Goal: Task Accomplishment & Management: Manage account settings

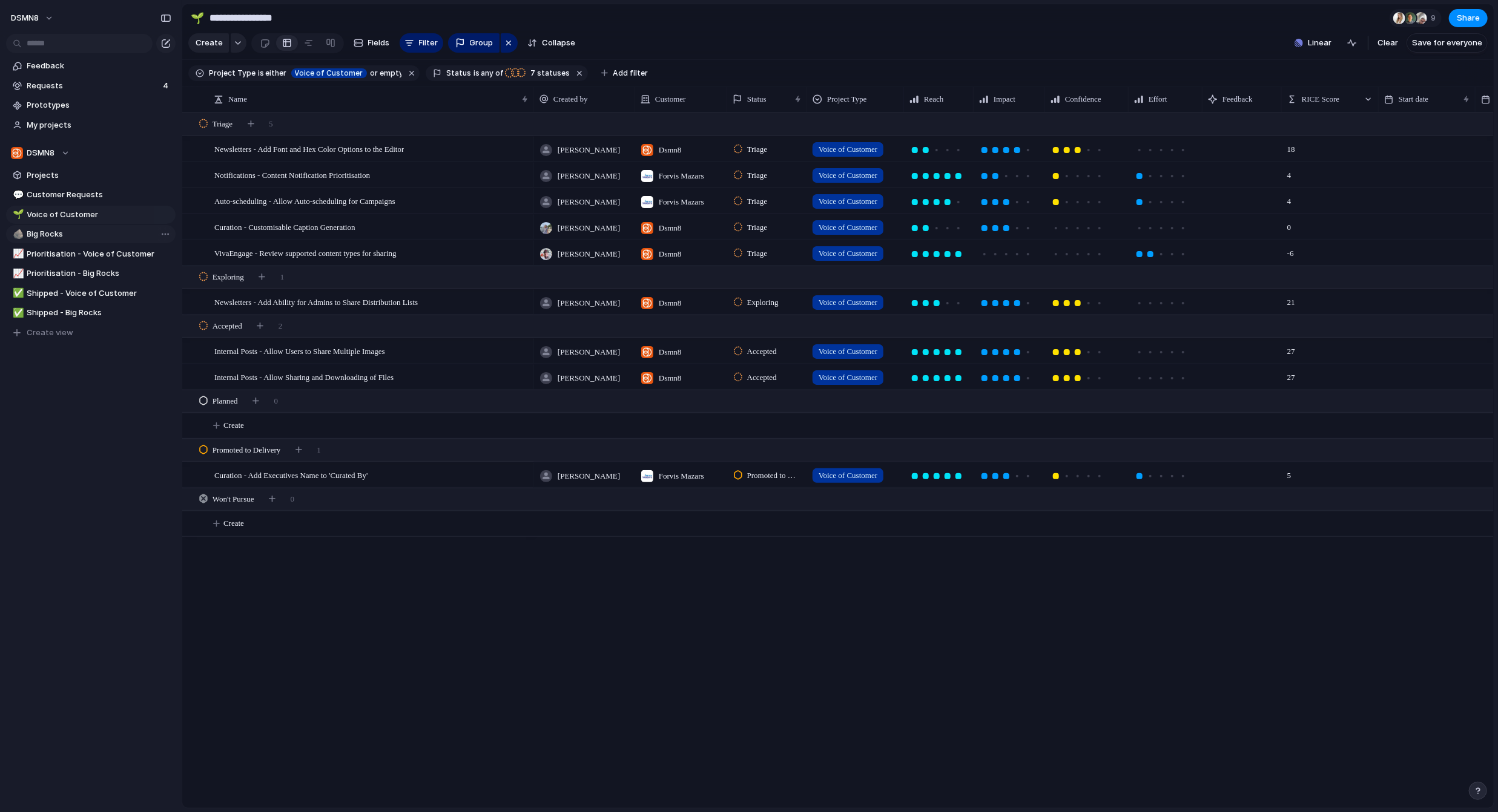
click at [79, 231] on span "Big Rocks" at bounding box center [99, 233] width 144 height 12
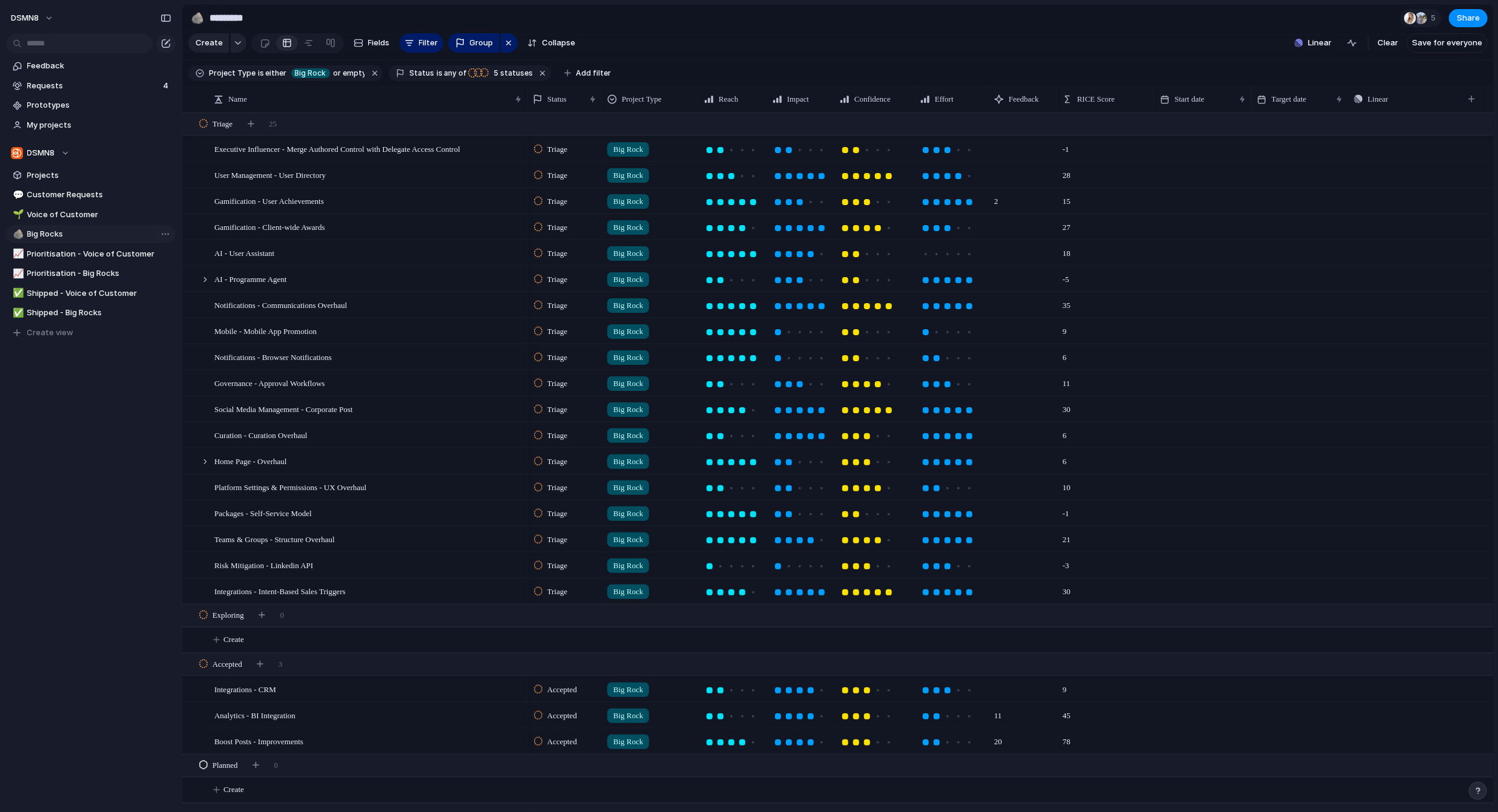
type input "*********"
click at [397, 409] on div "Social Media Management - Corporate Post" at bounding box center [368, 409] width 308 height 25
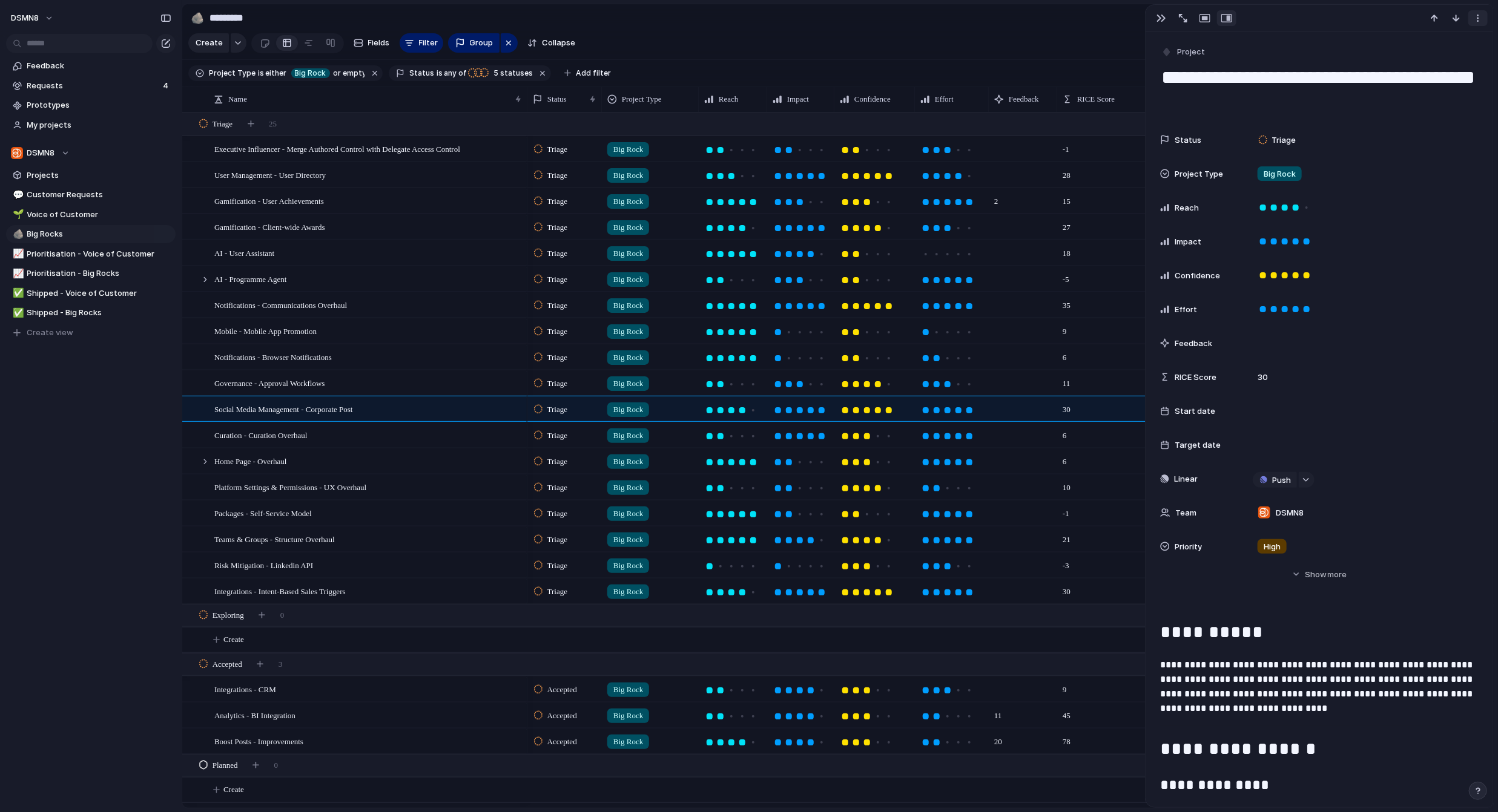
click at [1482, 17] on div "button" at bounding box center [1478, 18] width 10 height 10
click at [1481, 17] on div "Mark as duplicate Delete" at bounding box center [749, 406] width 1498 height 812
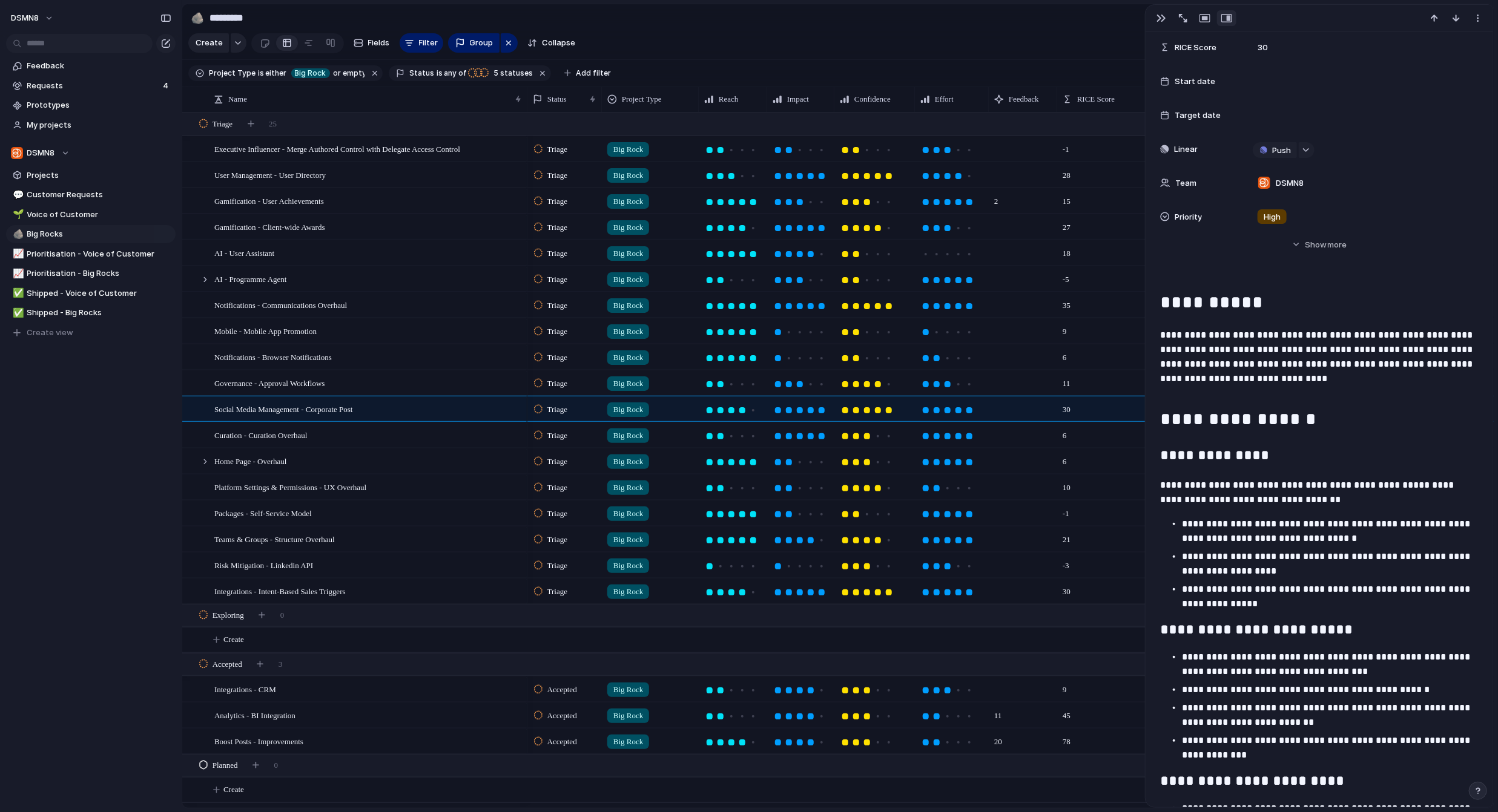
scroll to position [103, 0]
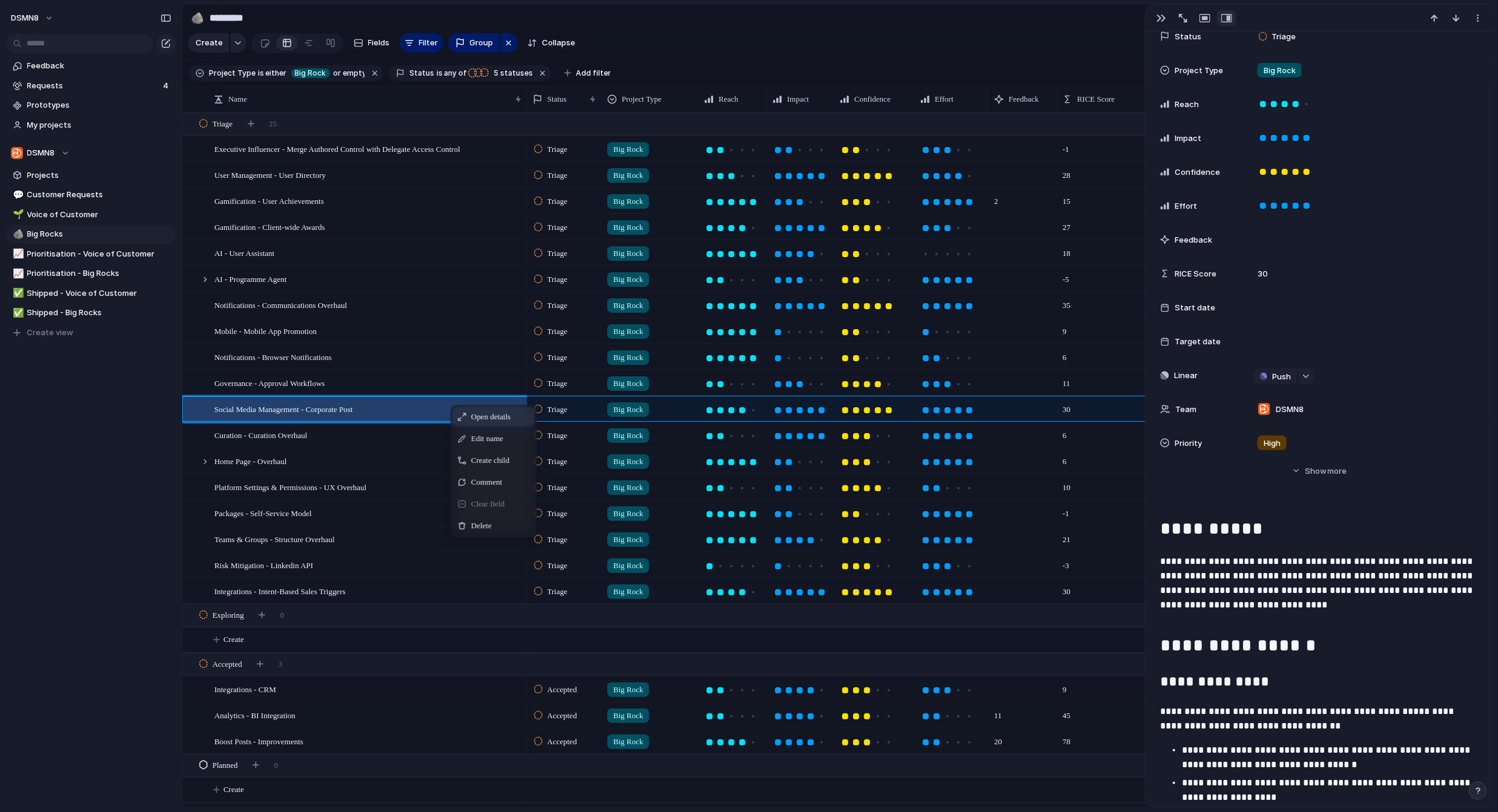
click at [469, 416] on div "Open details" at bounding box center [494, 417] width 82 height 19
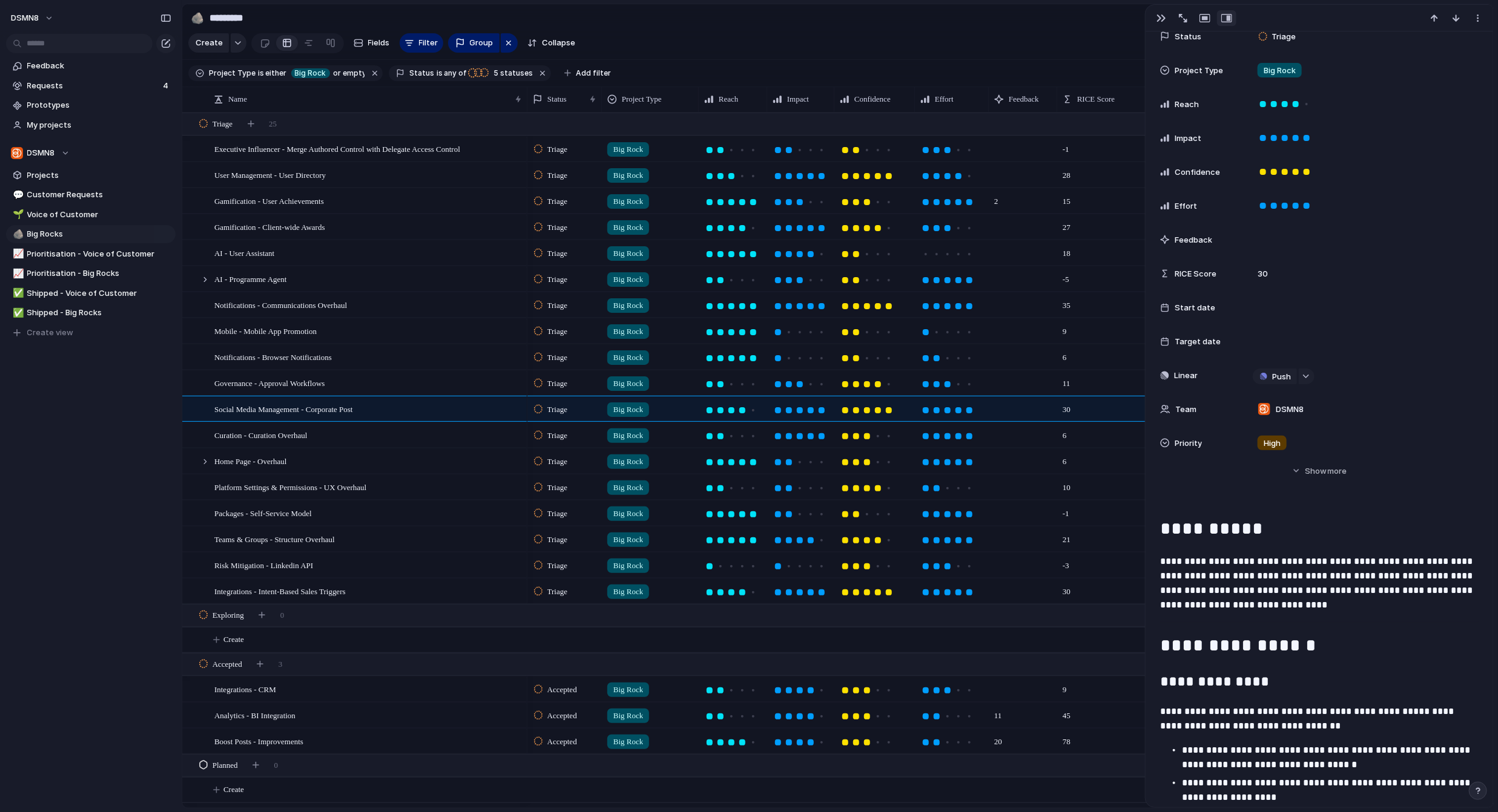
scroll to position [0, 0]
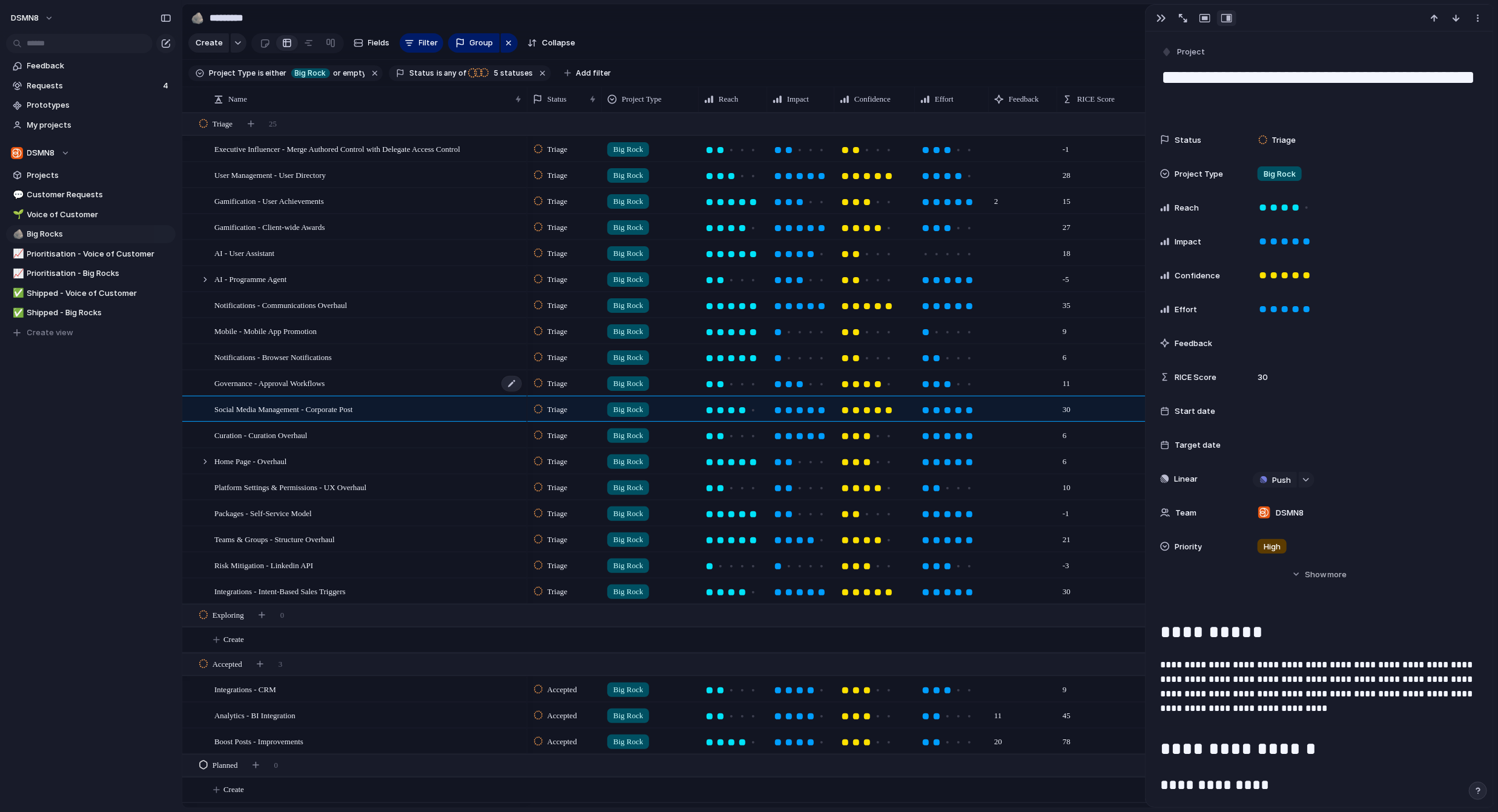
click at [402, 380] on div "Governance - Approval Workflows" at bounding box center [368, 383] width 308 height 25
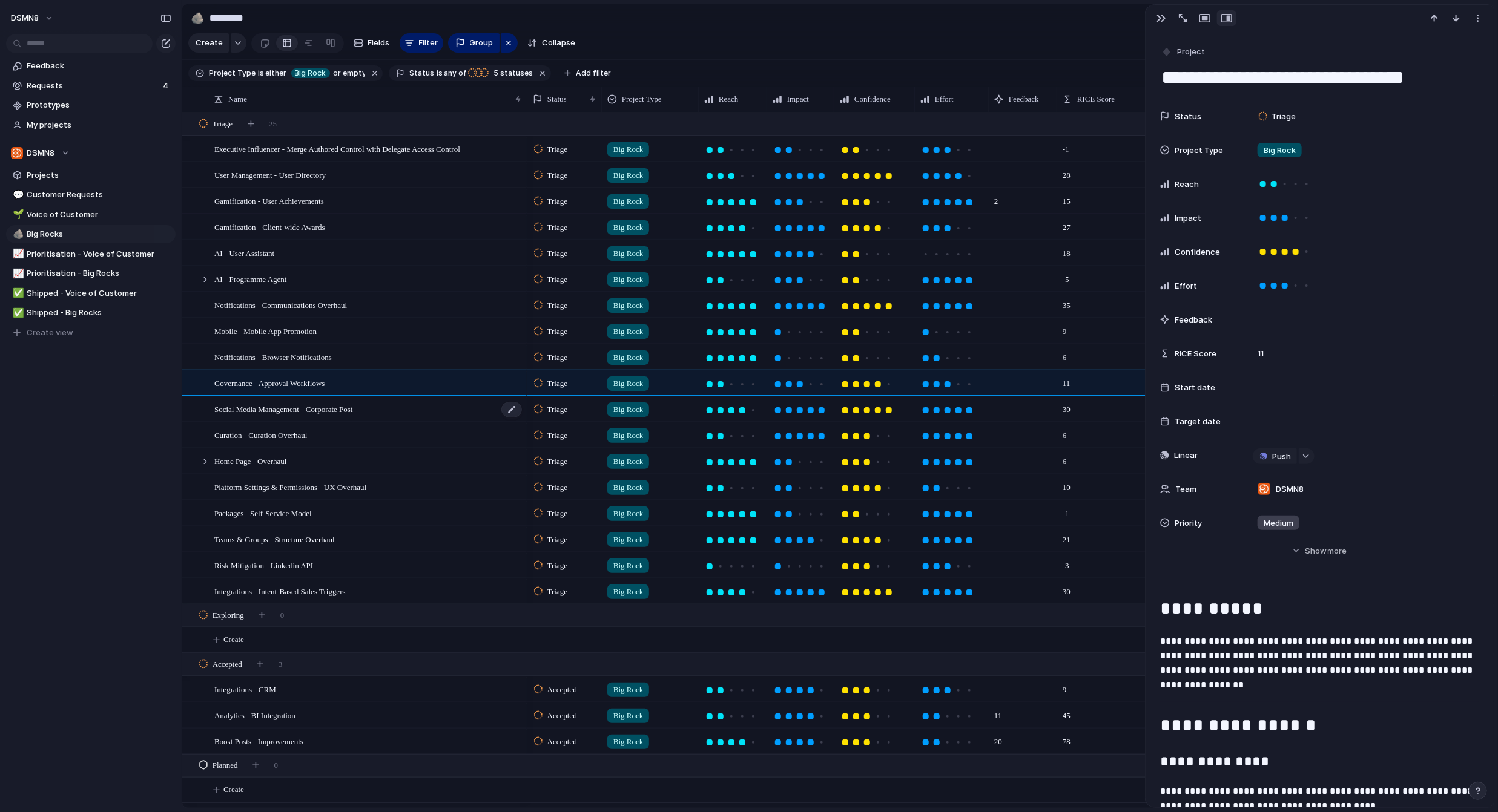
click at [397, 407] on div "Social Media Management - Corporate Post" at bounding box center [368, 409] width 308 height 25
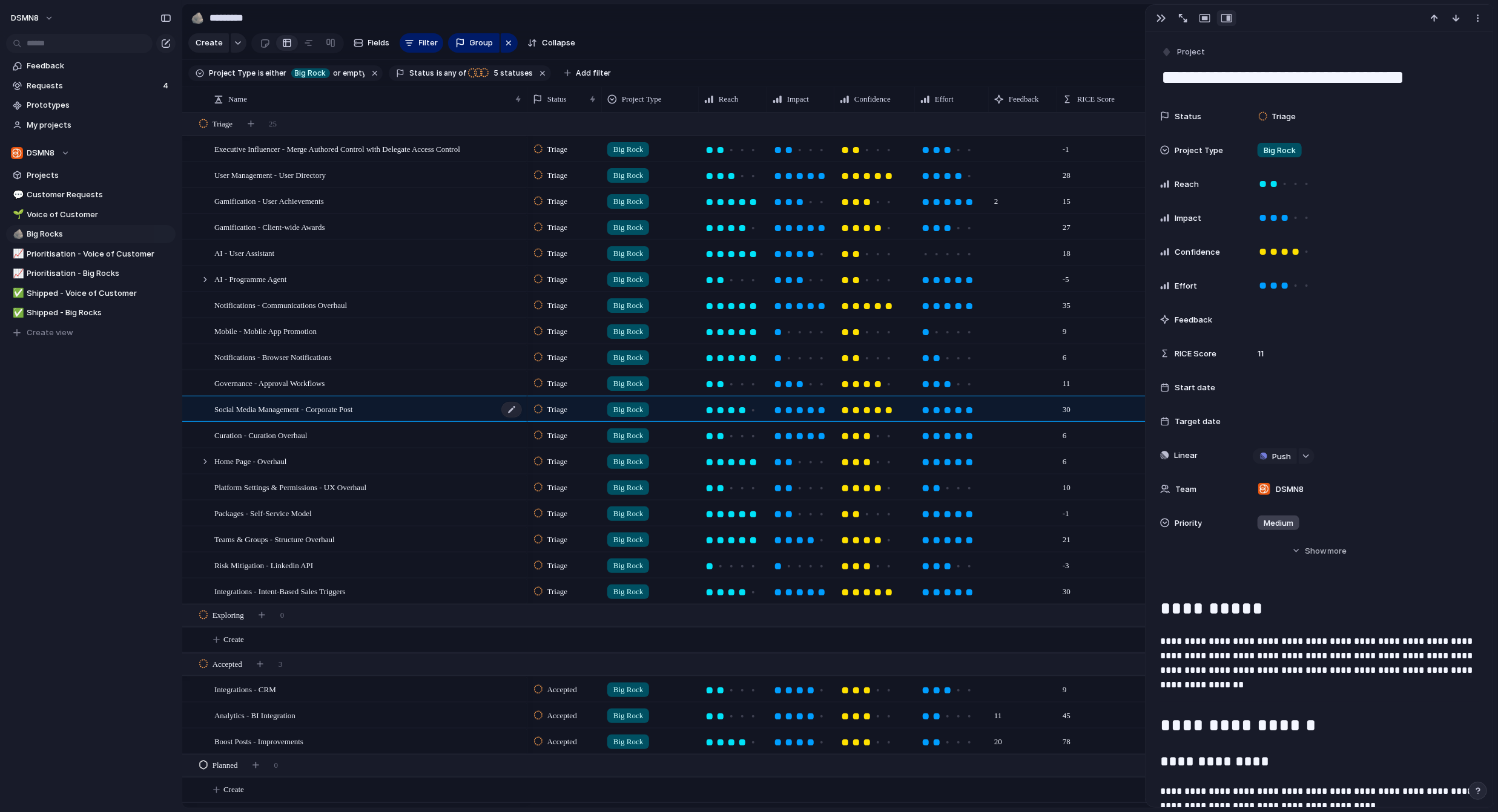
type textarea "**********"
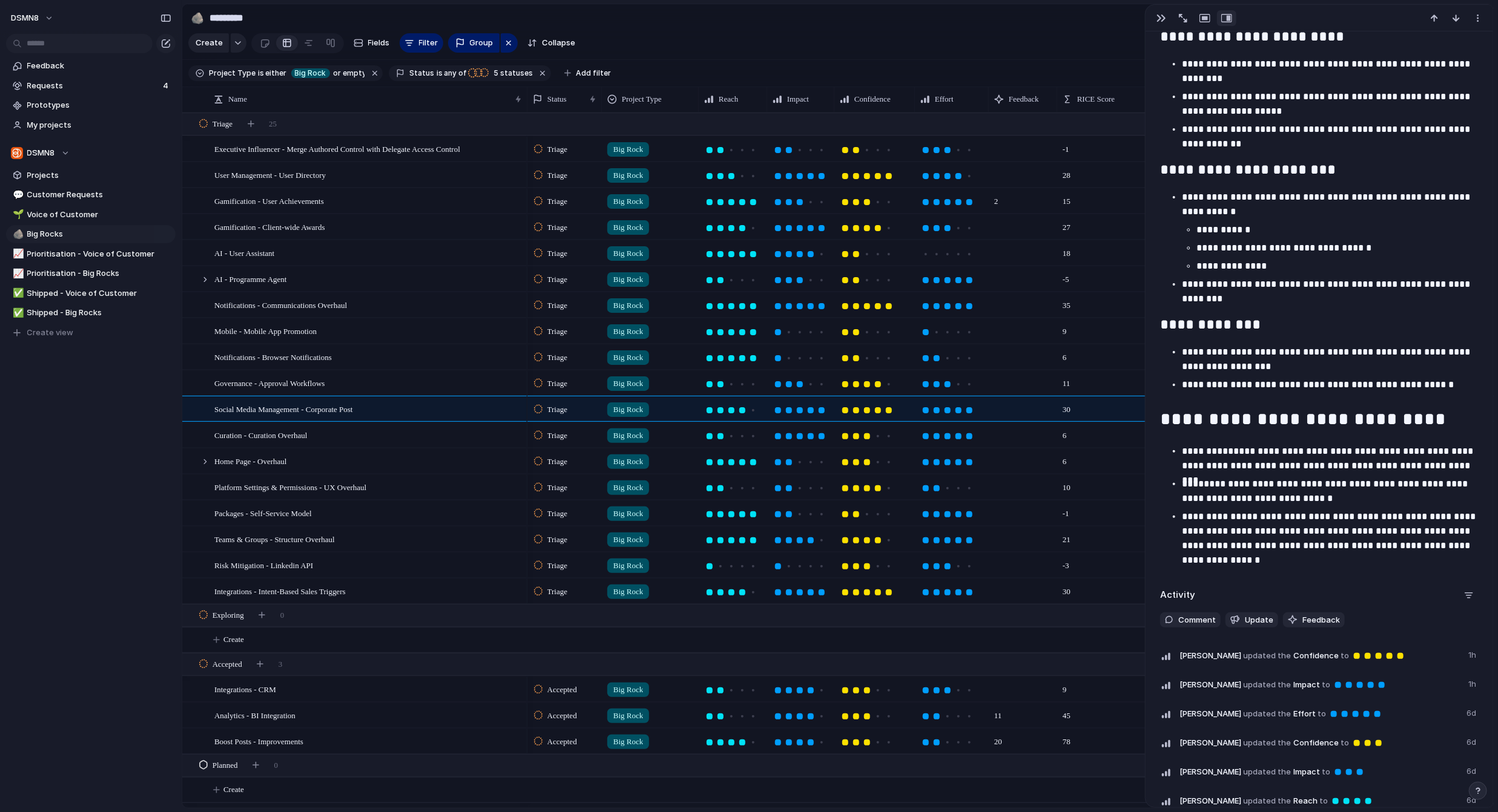
scroll to position [1233, 0]
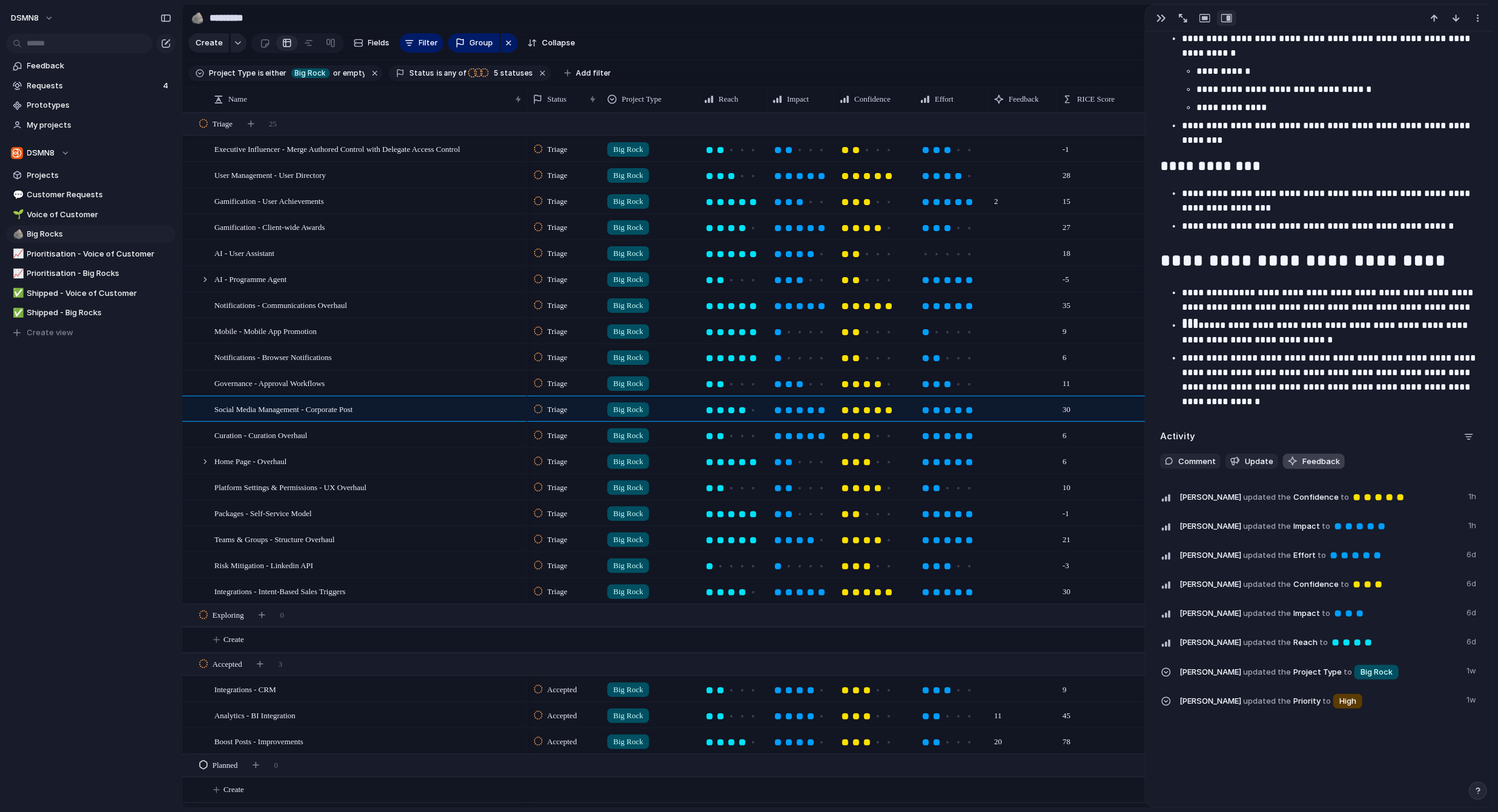
click at [1322, 461] on span "Feedback" at bounding box center [1321, 461] width 37 height 12
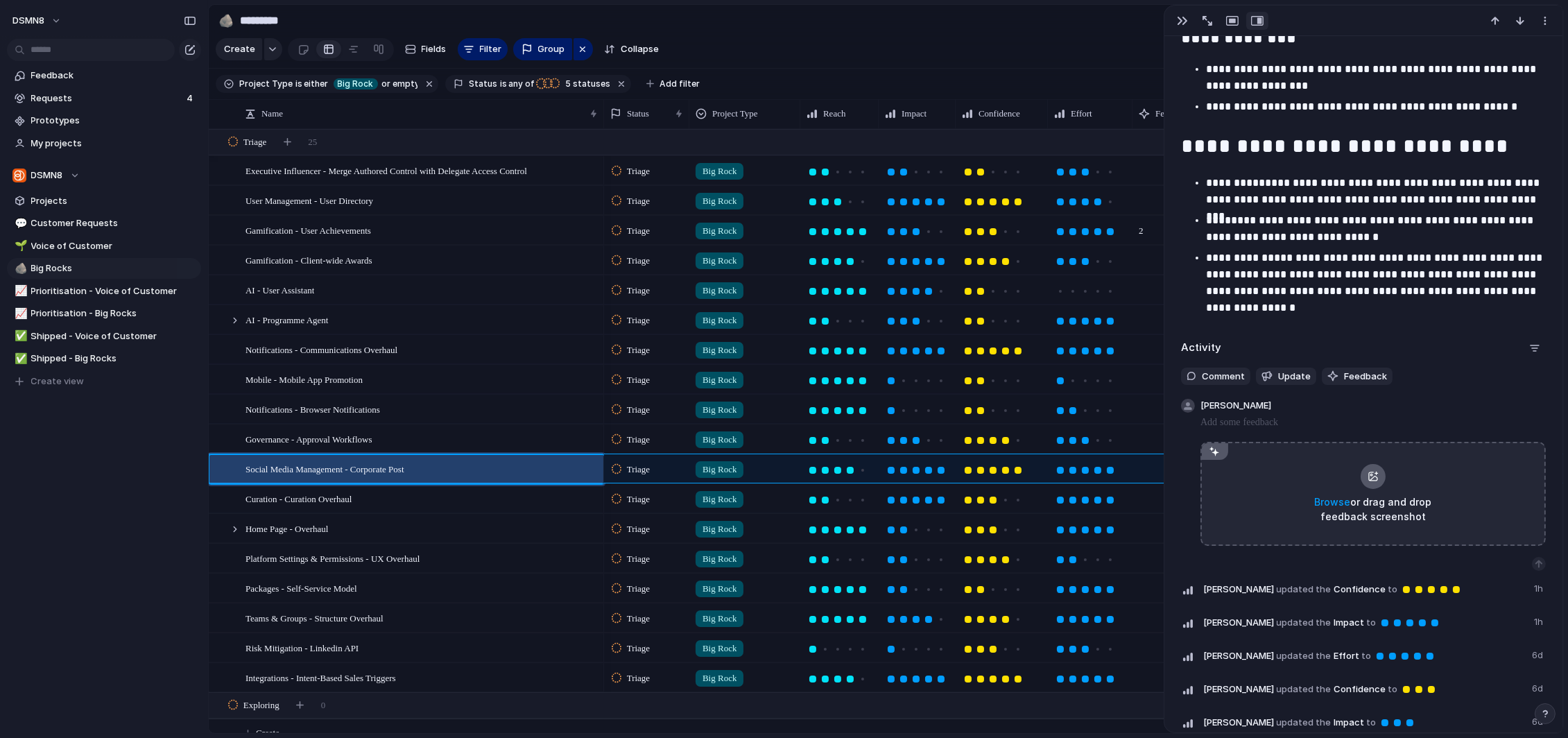
scroll to position [1552, 0]
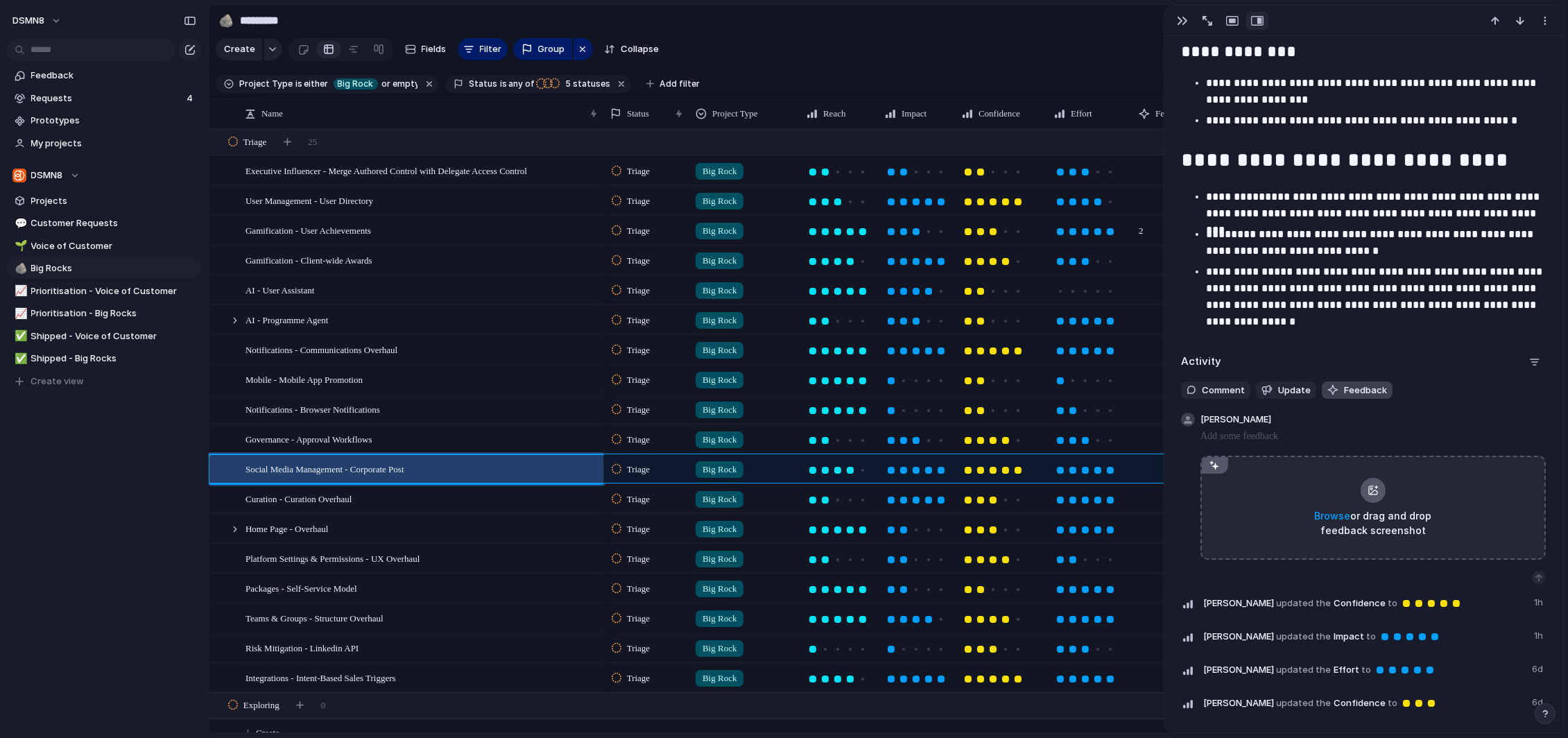
click at [1359, 390] on span "Feedback" at bounding box center [1365, 390] width 43 height 14
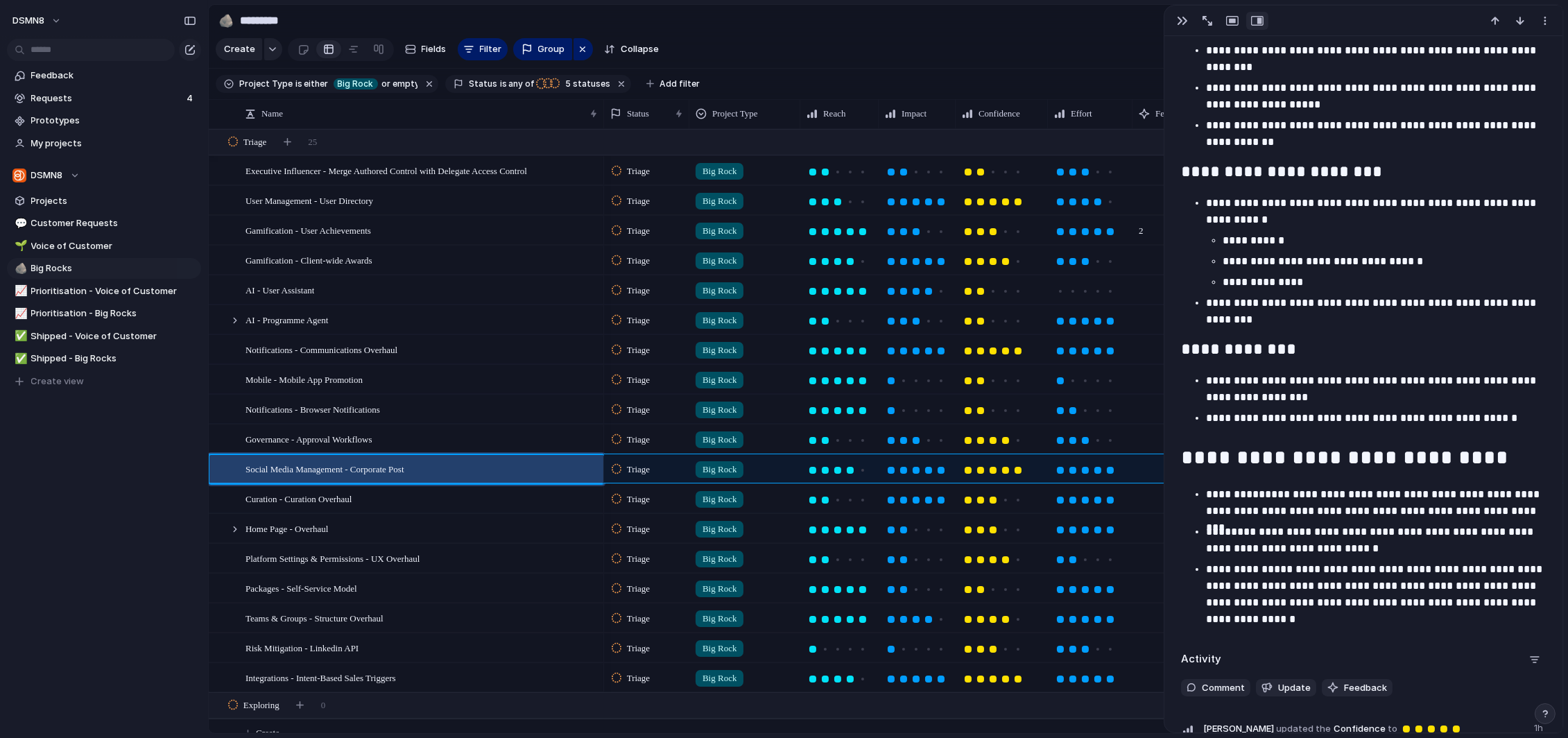
scroll to position [1214, 0]
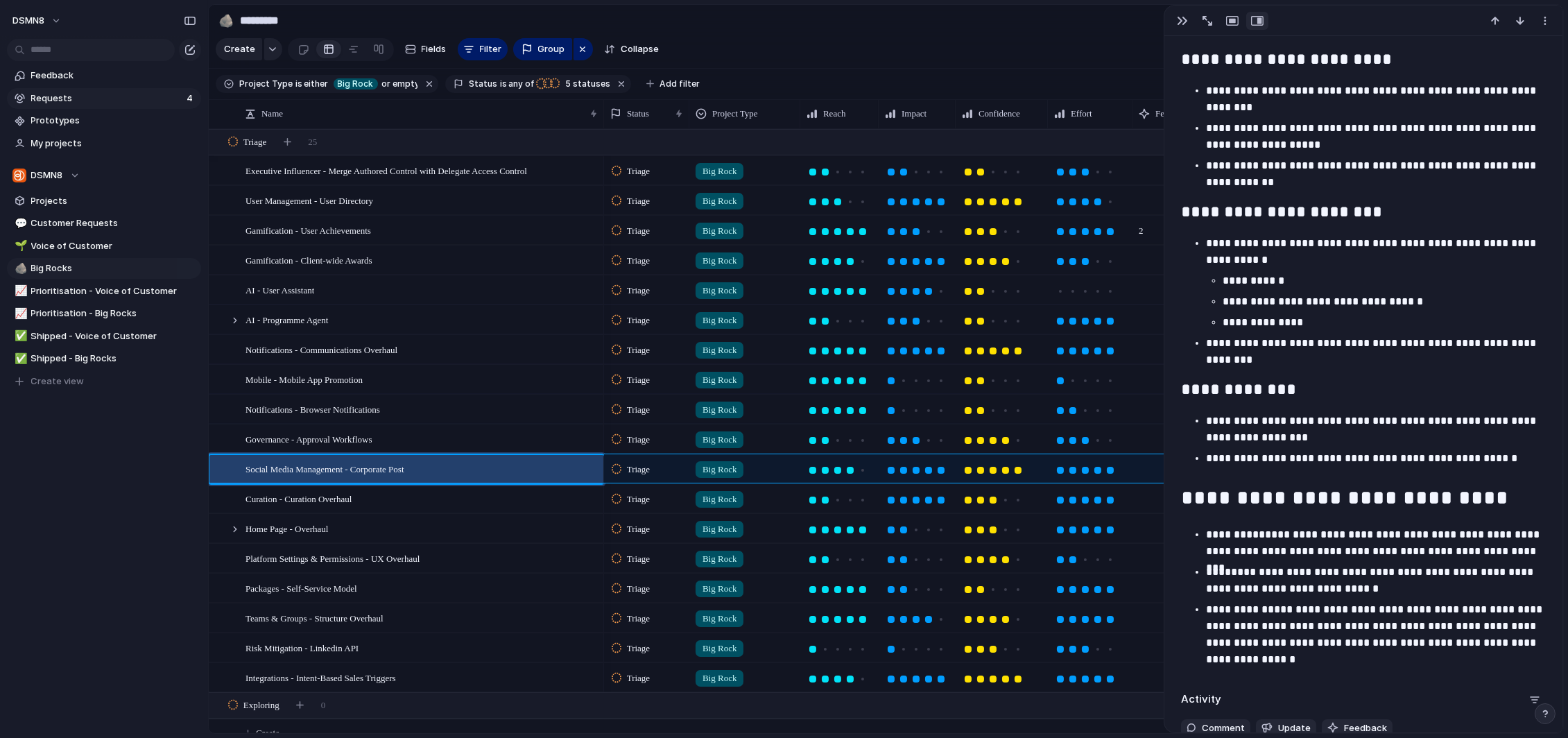
click at [108, 97] on span "Requests" at bounding box center [106, 98] width 151 height 14
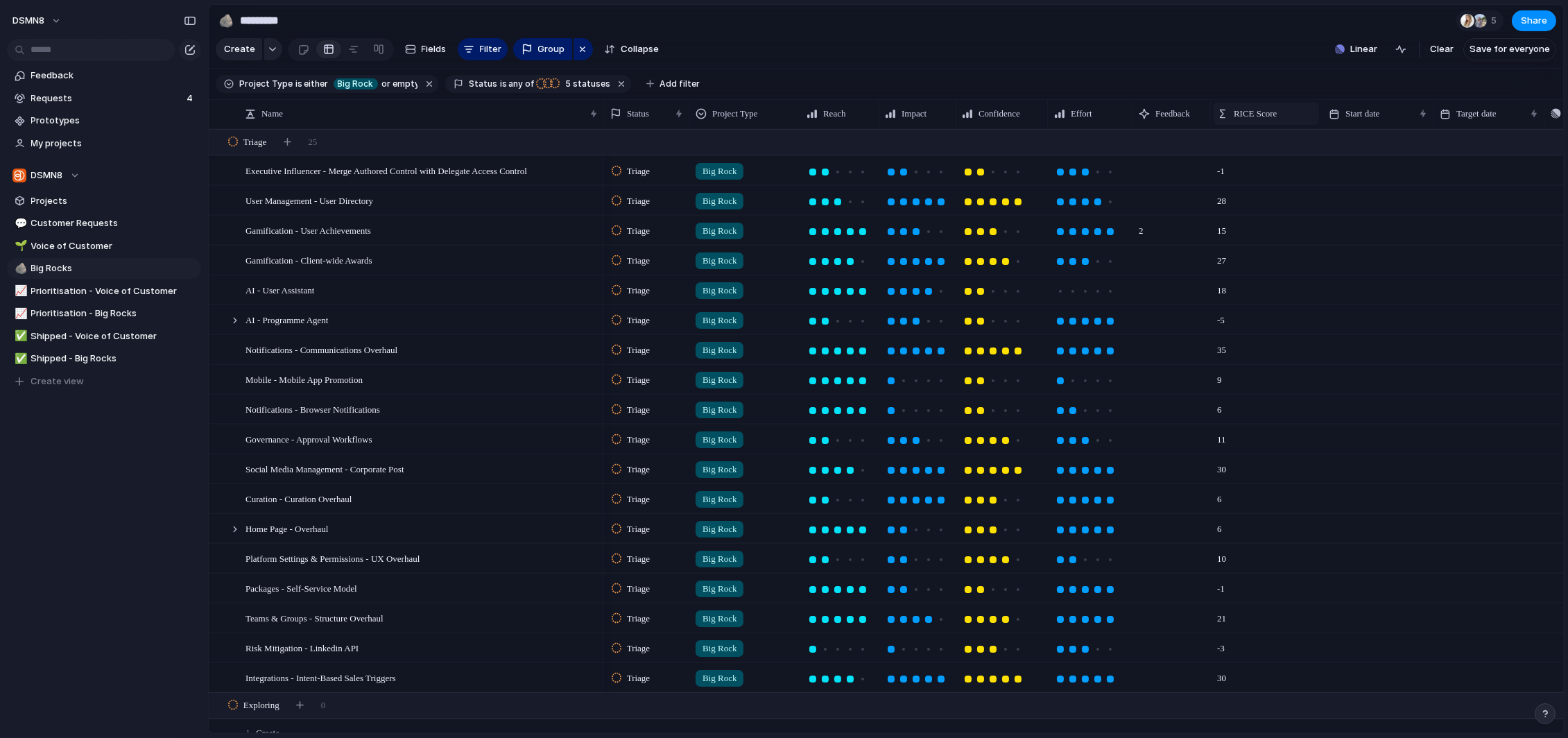
click at [1248, 118] on span "RICE Score" at bounding box center [1255, 113] width 43 height 14
click at [1256, 192] on span "Sort ascending" at bounding box center [1273, 189] width 67 height 14
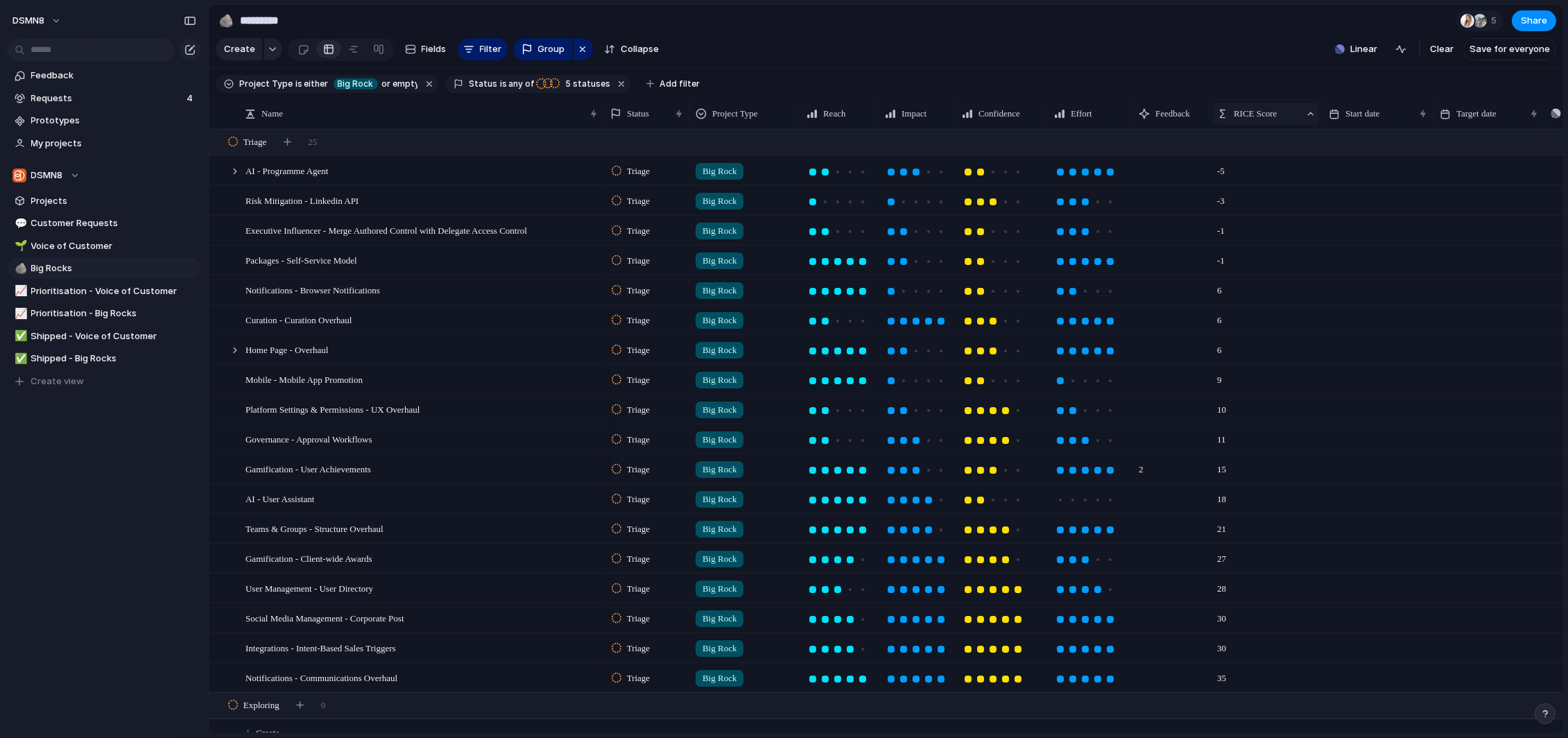
click at [1250, 114] on span "RICE Score" at bounding box center [1255, 113] width 43 height 14
click at [1256, 208] on span "Sort descending" at bounding box center [1276, 212] width 73 height 14
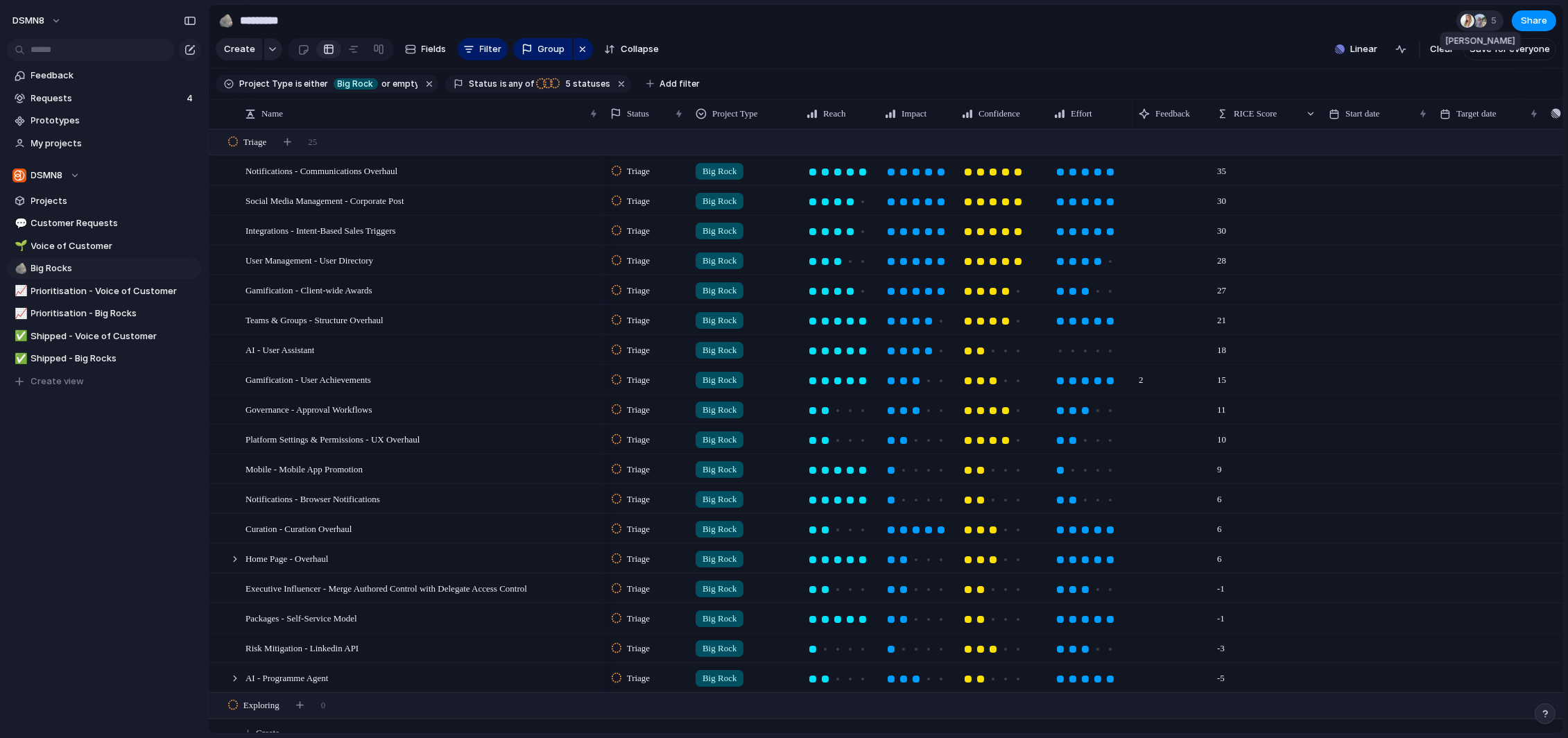
click at [1481, 22] on div at bounding box center [1479, 20] width 13 height 14
drag, startPoint x: 1309, startPoint y: 10, endPoint x: 1138, endPoint y: 48, distance: 175.2
click at [1309, 10] on div "Seen by Gracie Klingsick Emily Paige Ryan Marsh Emma" at bounding box center [784, 369] width 1568 height 738
click at [94, 272] on span "Big Rocks" at bounding box center [114, 268] width 165 height 14
click at [114, 249] on span "Voice of Customer" at bounding box center [114, 245] width 165 height 14
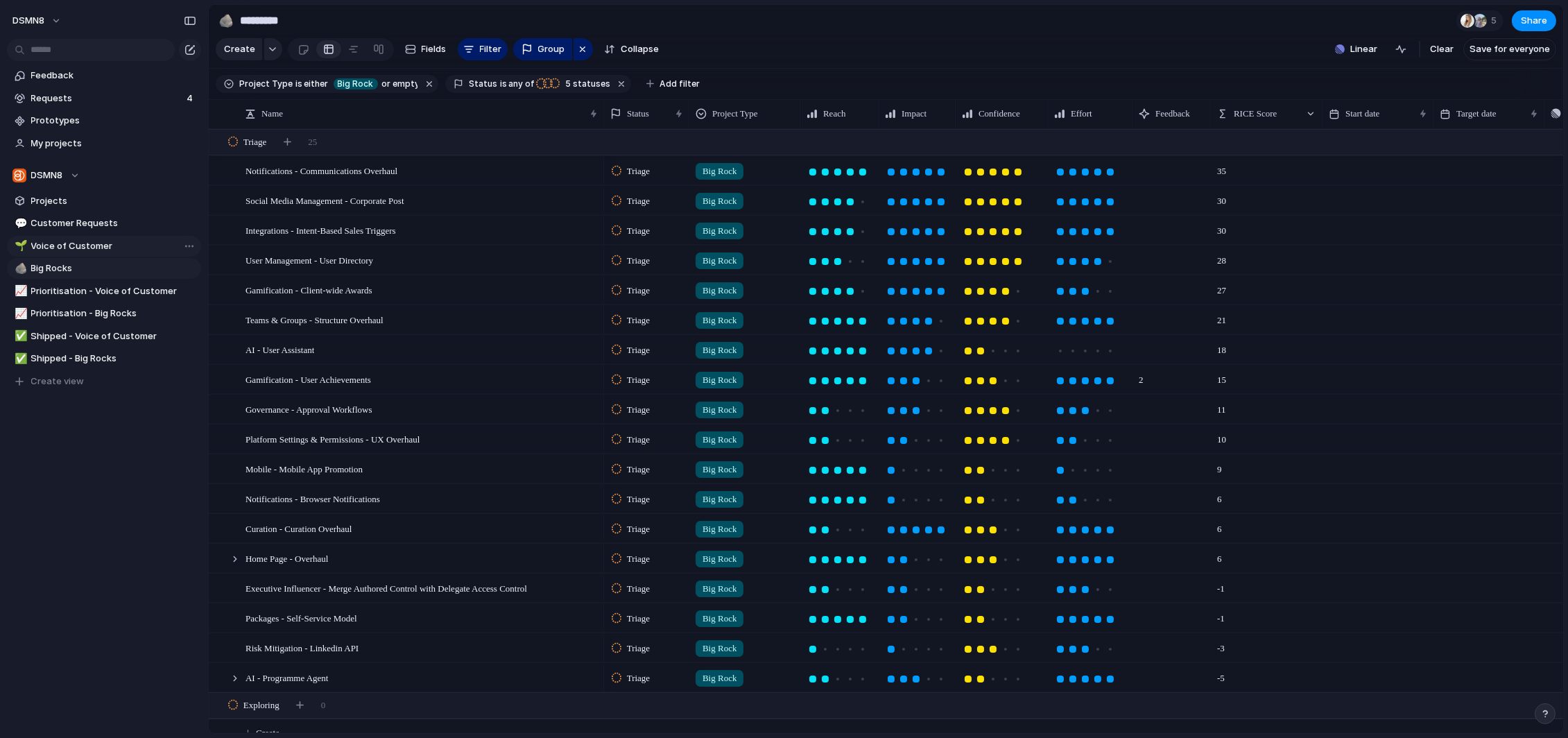
type input "**********"
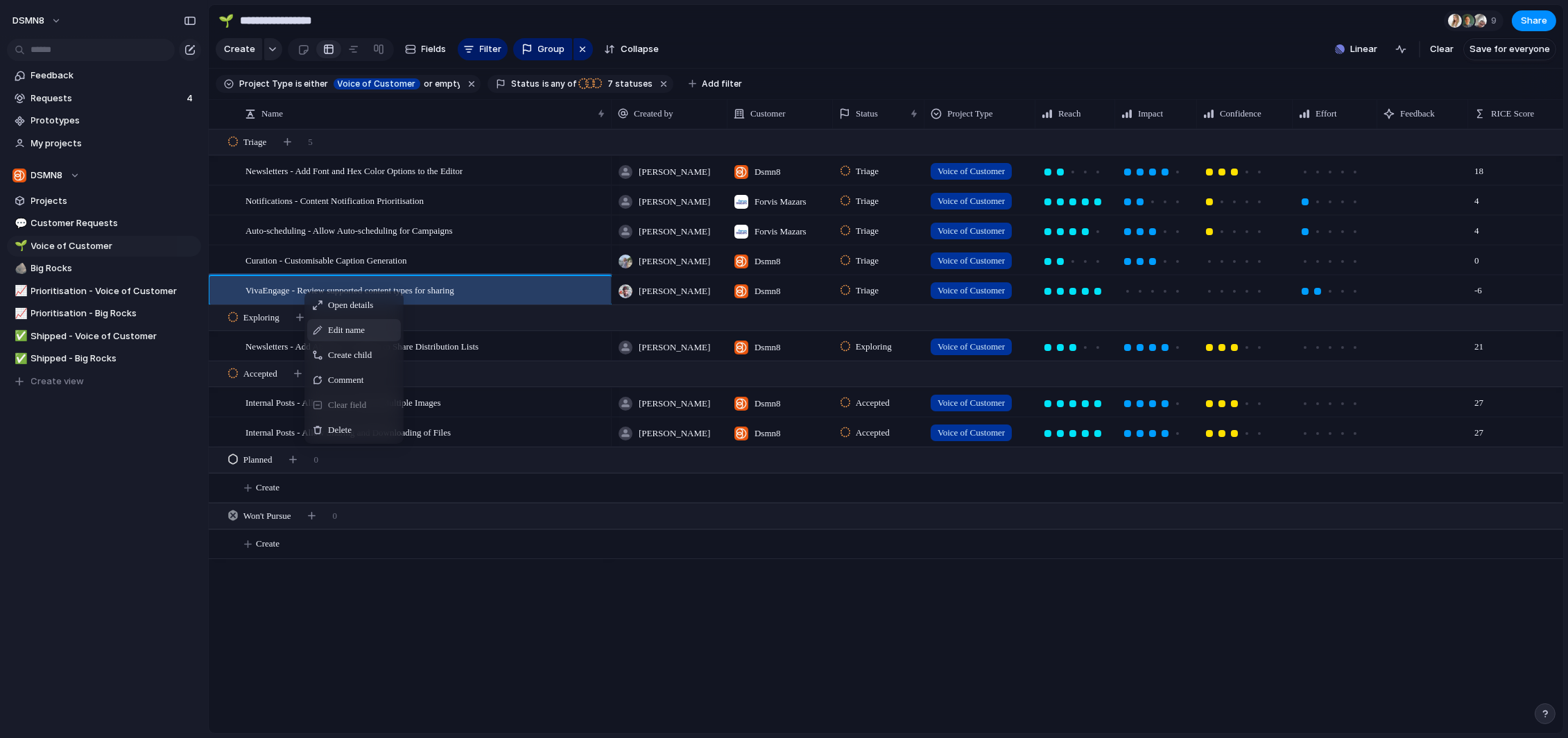
click at [345, 334] on span "Edit name" at bounding box center [346, 330] width 37 height 14
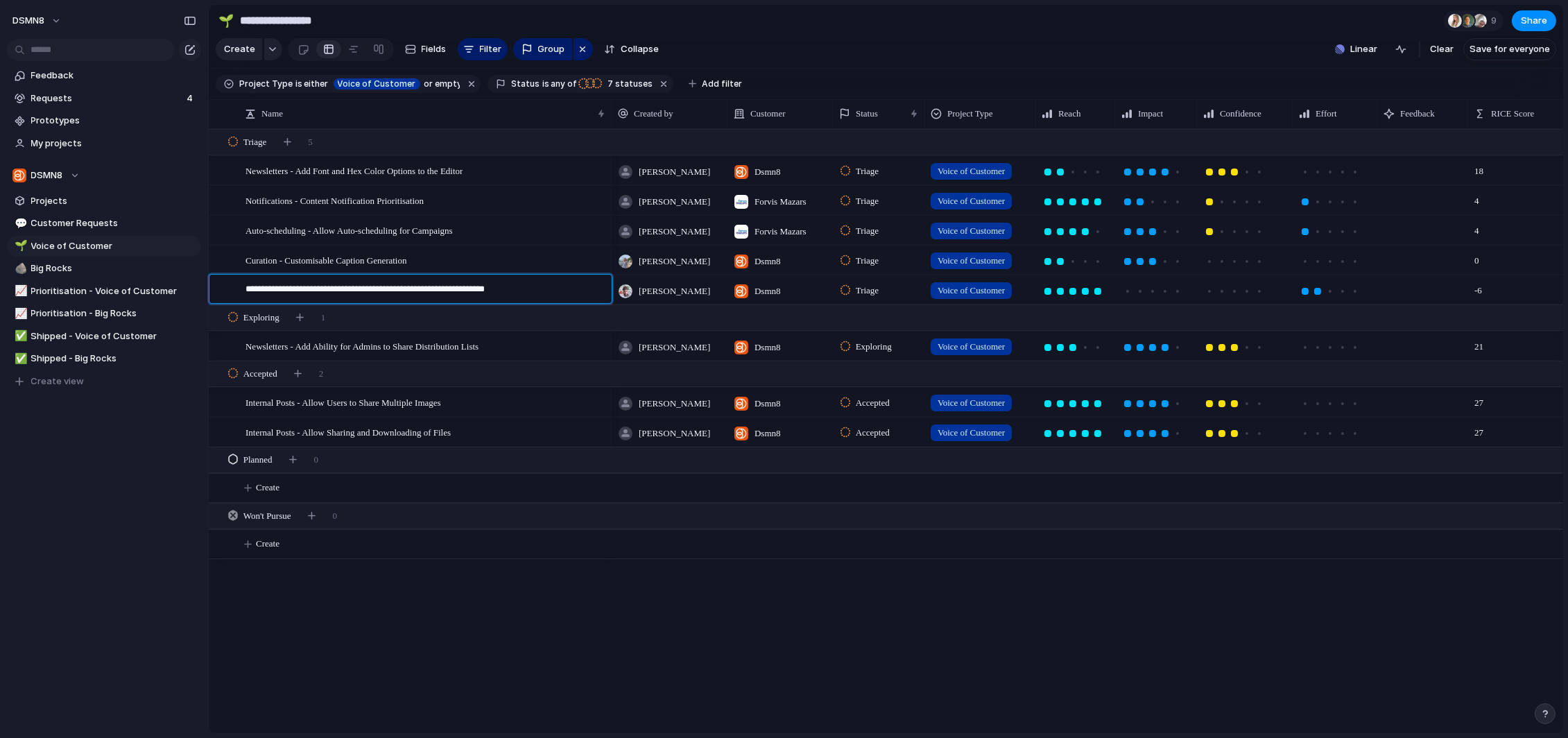
drag, startPoint x: 299, startPoint y: 291, endPoint x: 250, endPoint y: 291, distance: 49.0
click at [249, 291] on textarea "**********" at bounding box center [423, 291] width 356 height 17
type textarea "**********"
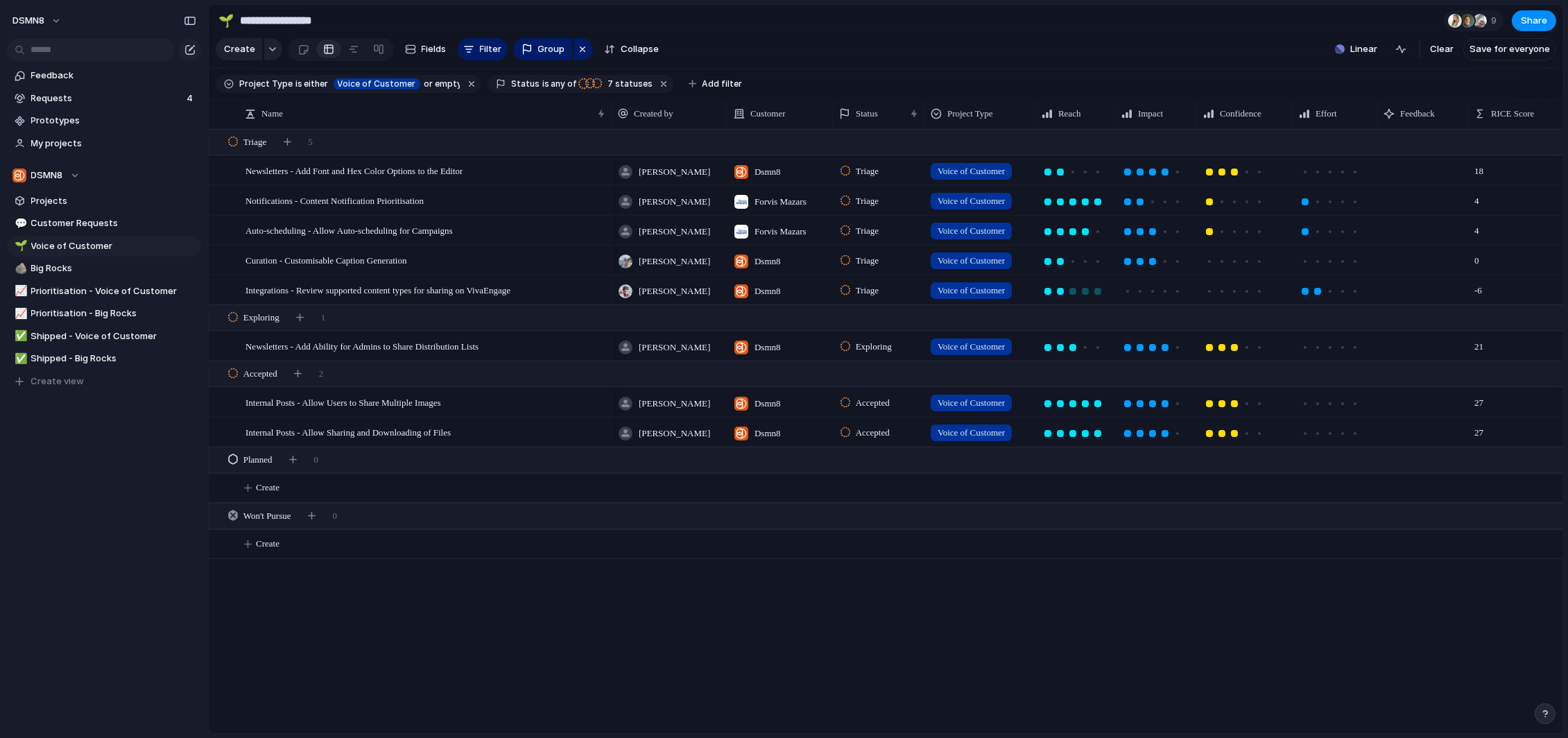
click at [1063, 292] on div at bounding box center [1060, 292] width 13 height 13
